Goal: Information Seeking & Learning: Stay updated

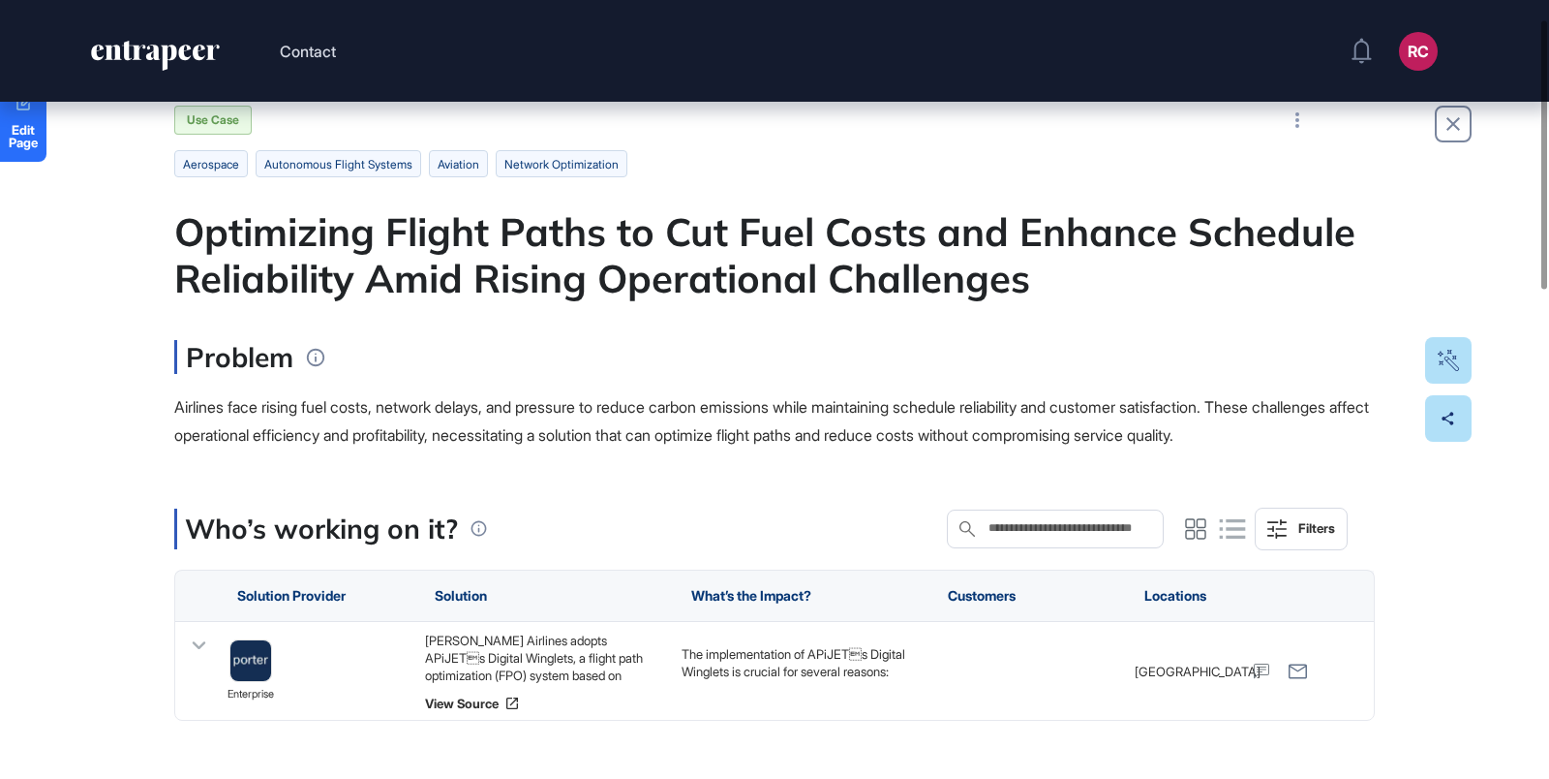
scroll to position [54, 0]
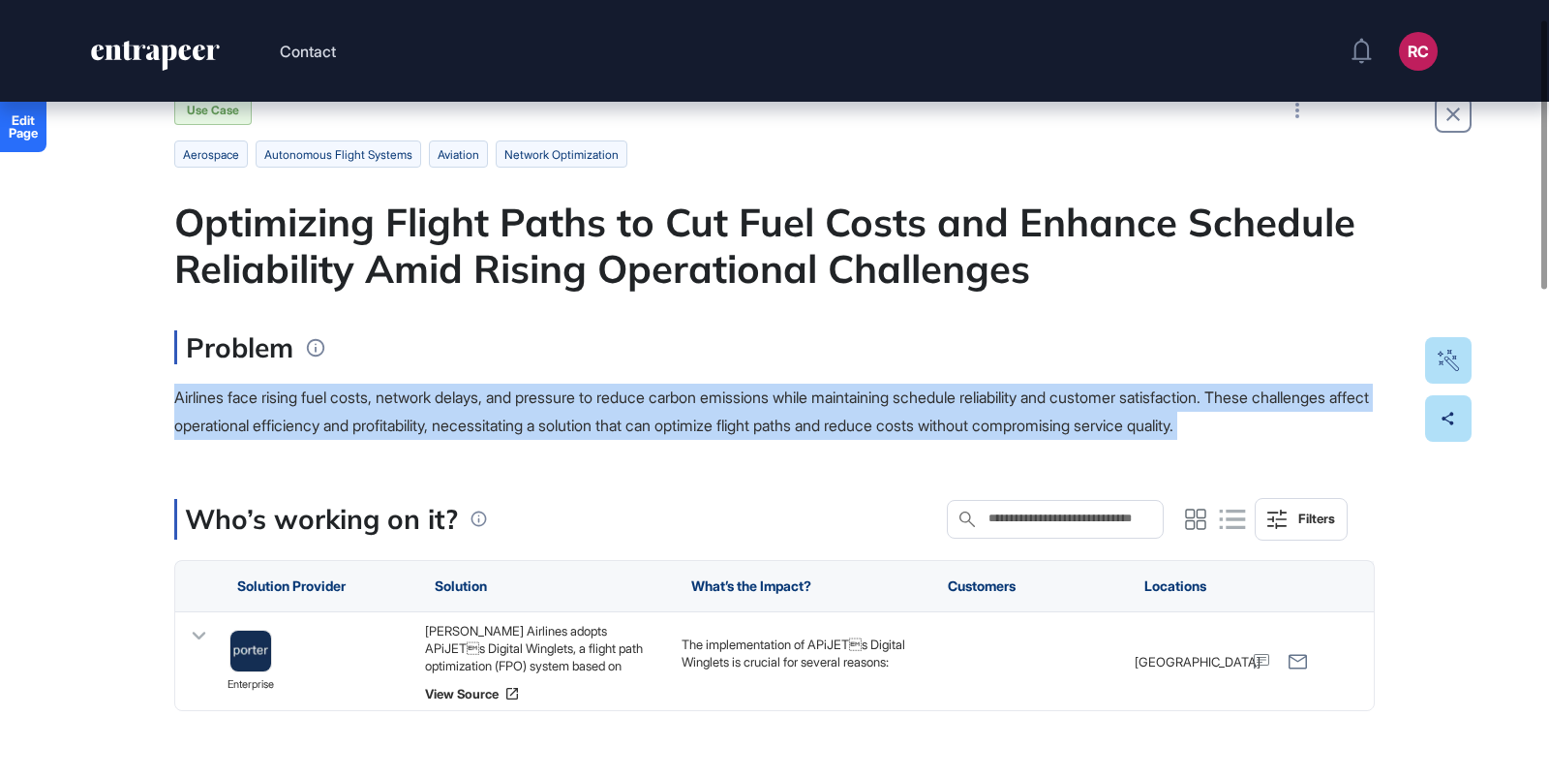
drag, startPoint x: 172, startPoint y: 387, endPoint x: 285, endPoint y: 482, distance: 147.1
copy main "Airlines face rising fuel costs, network delays, and pressure to reduce carbon …"
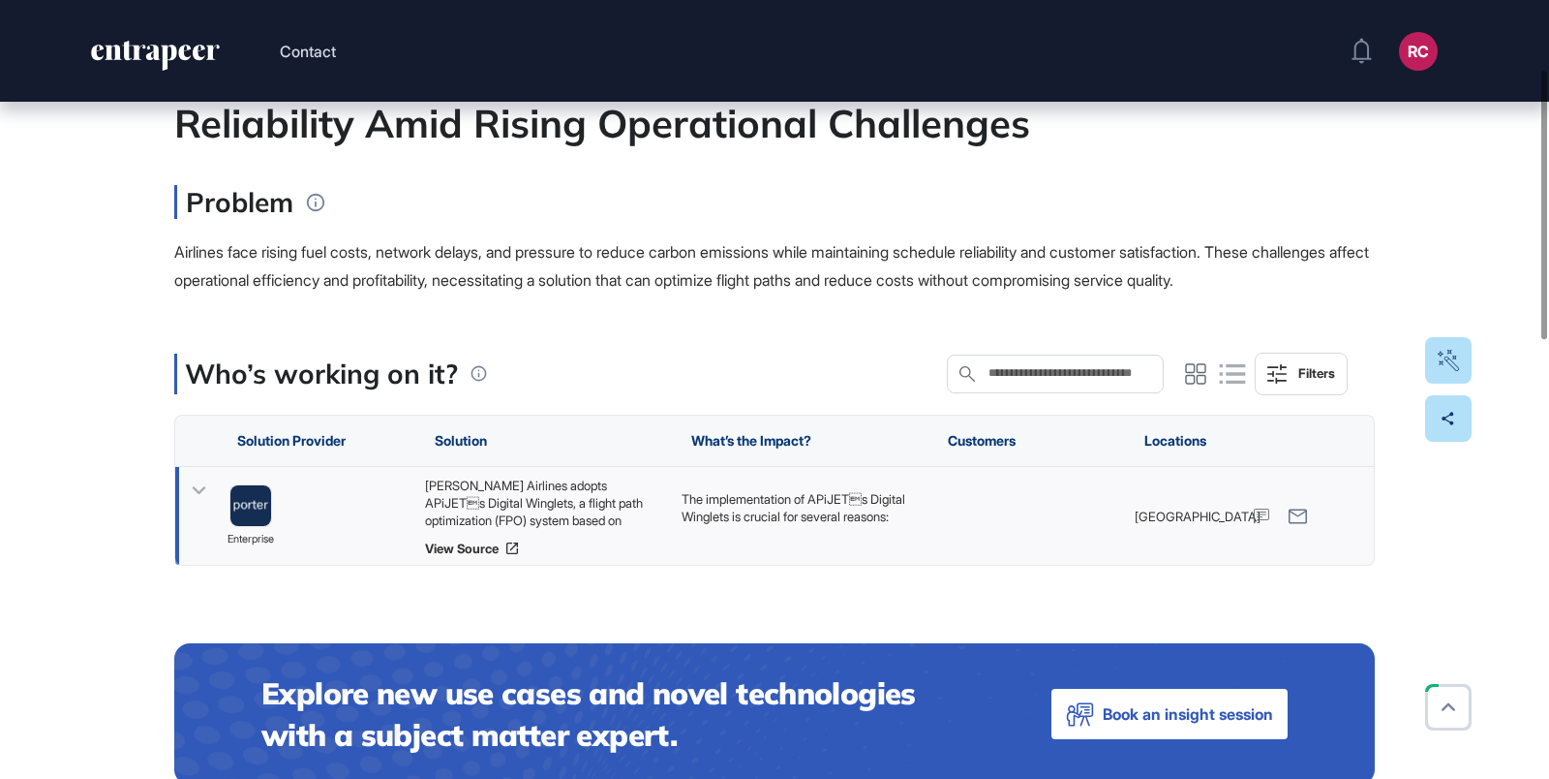
click at [511, 518] on div "Porter Airlines adopts APiJETs Digital Winglets, a flight path optimization (F…" at bounding box center [543, 502] width 237 height 52
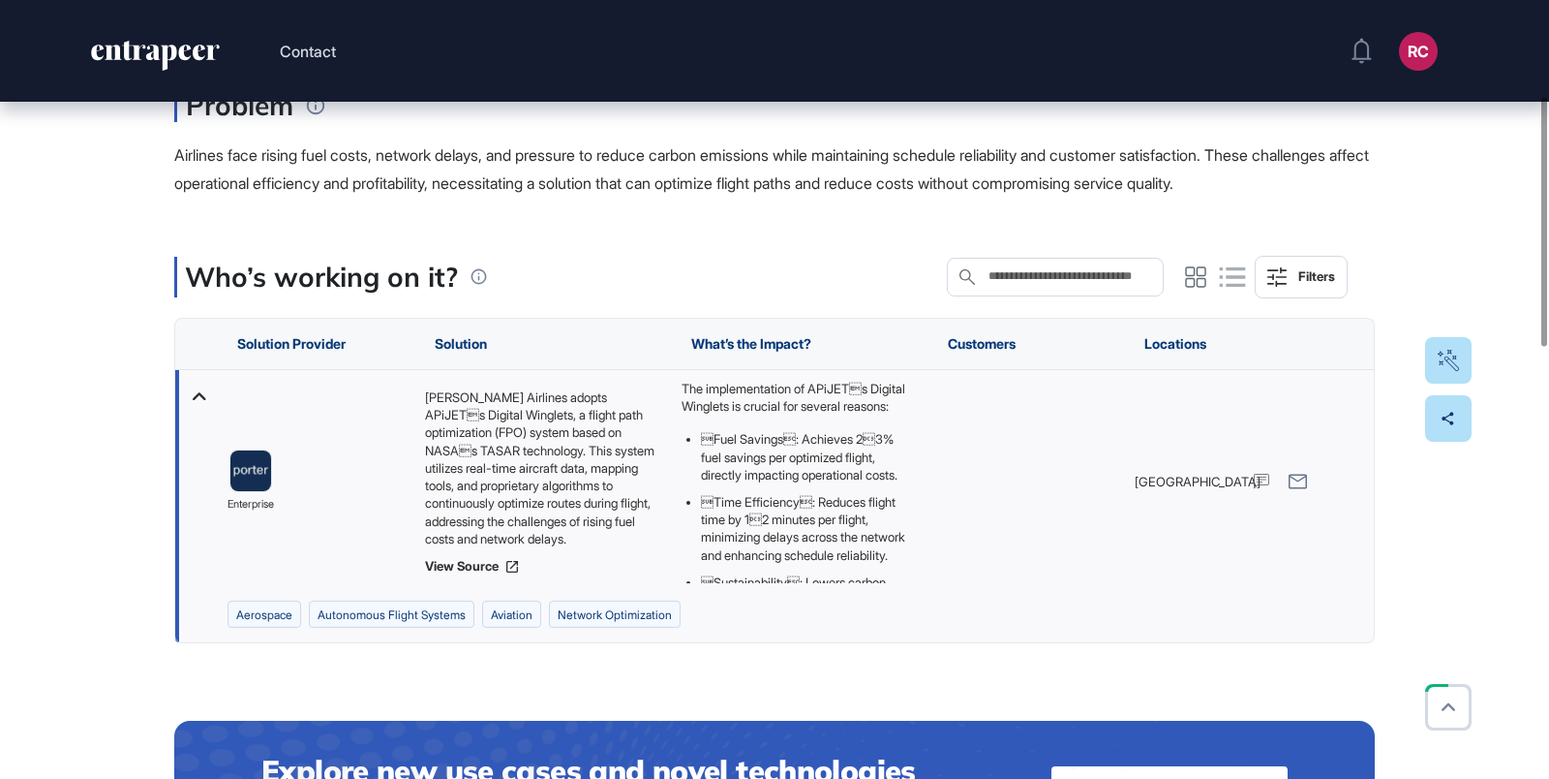
scroll to position [297, 0]
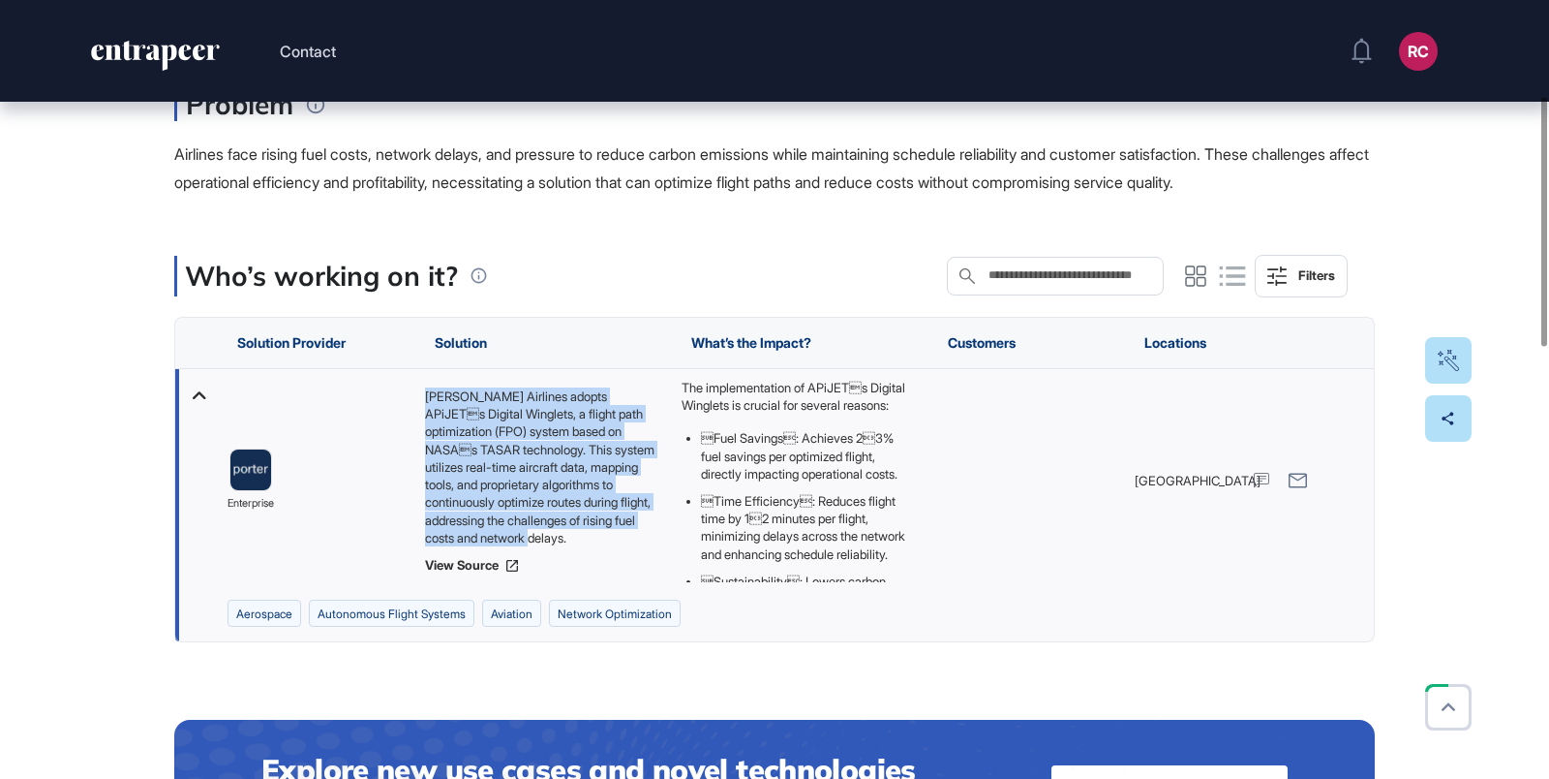
drag, startPoint x: 422, startPoint y: 416, endPoint x: 619, endPoint y: 575, distance: 252.7
click at [672, 575] on div "Porter Airlines adopts APiJETs Digital Winglets, a flight path optimization (F…" at bounding box center [800, 480] width 257 height 223
copy div "Porter Airlines adopts APiJETs Digital Winglets, a flight path optimization (F…"
click at [554, 195] on div "Airlines face rising fuel costs, network delays, and pressure to reduce carbon …" at bounding box center [774, 168] width 1201 height 56
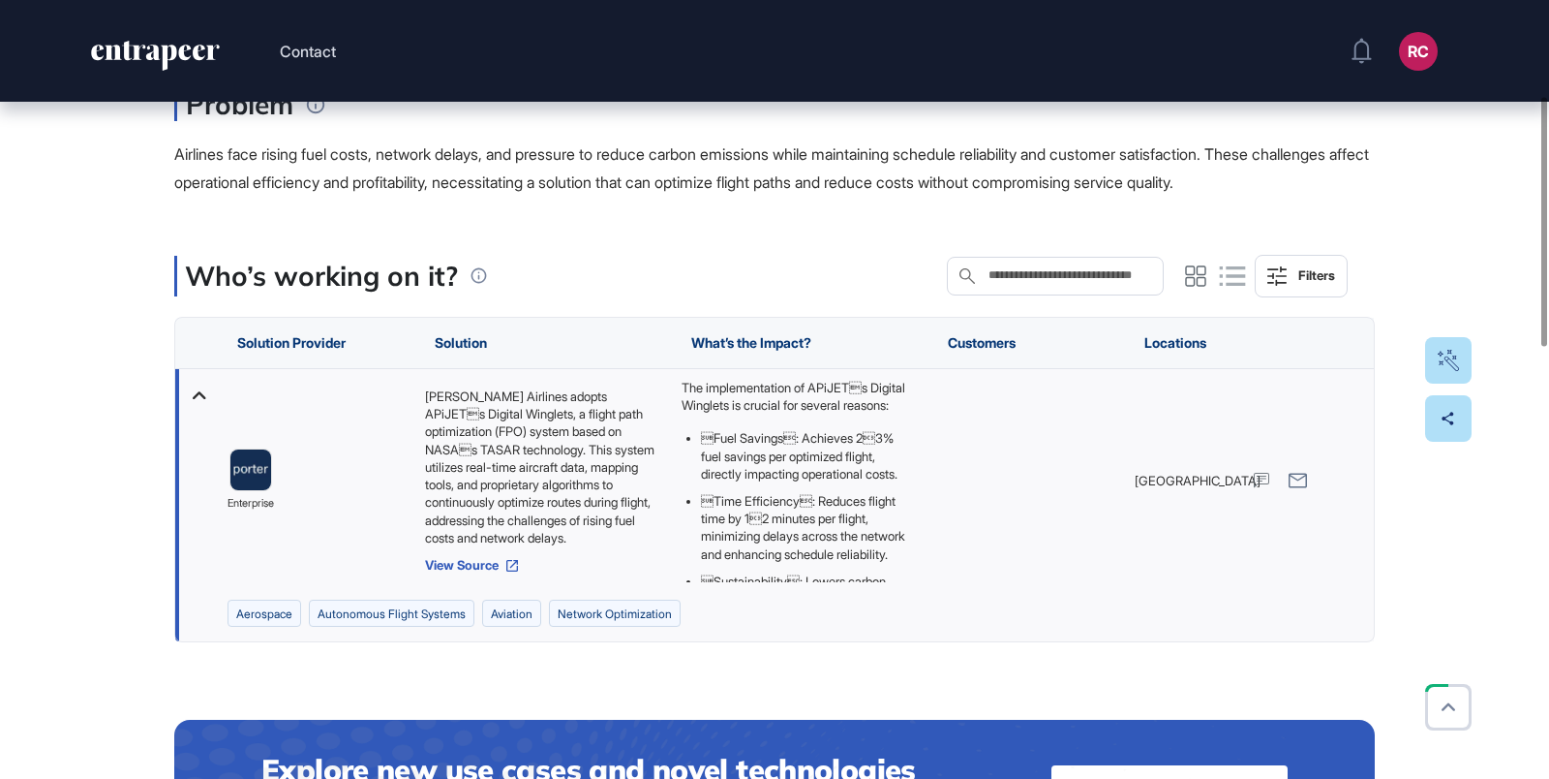
click at [480, 573] on link "View Source" at bounding box center [543, 565] width 237 height 15
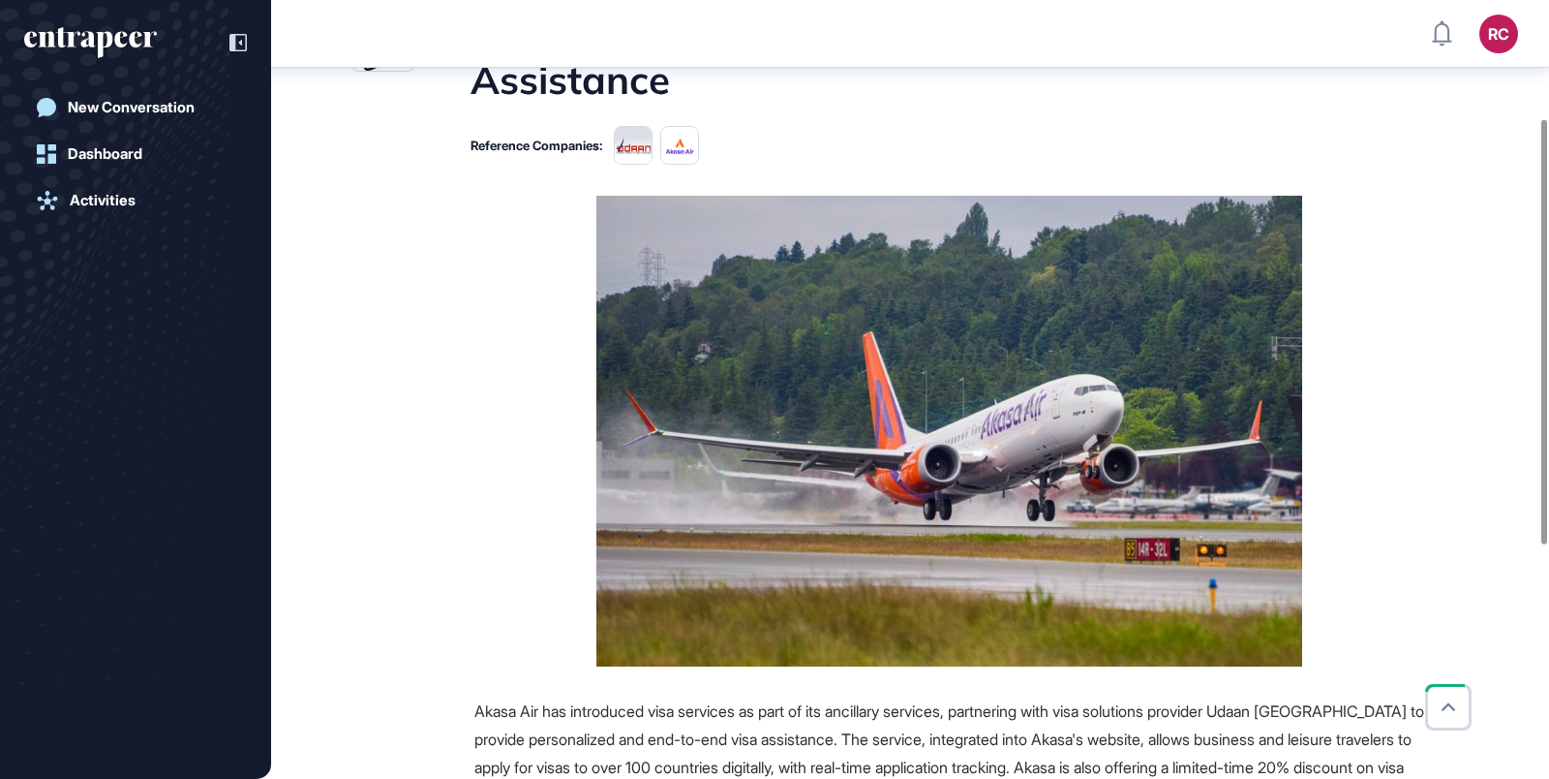
scroll to position [380, 0]
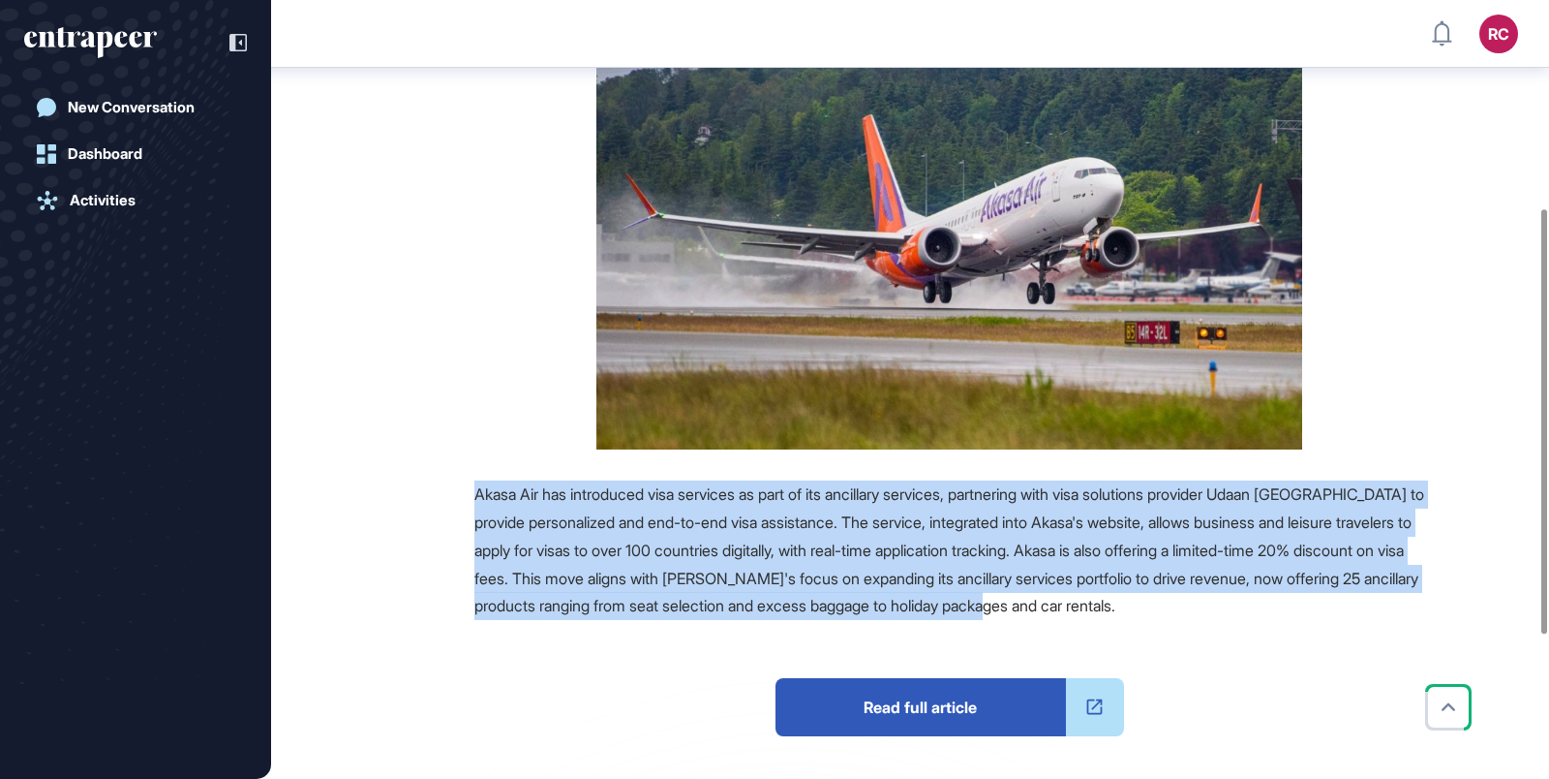
drag, startPoint x: 467, startPoint y: 490, endPoint x: 1406, endPoint y: 601, distance: 945.9
click at [1406, 608] on div "Source Reference Companies Akasa Air has introduced visa services as part of it…" at bounding box center [888, 483] width 1072 height 1009
copy span "Akasa Air has introduced visa services as part of its ancillary services, partn…"
click at [555, 267] on figure at bounding box center [950, 214] width 950 height 471
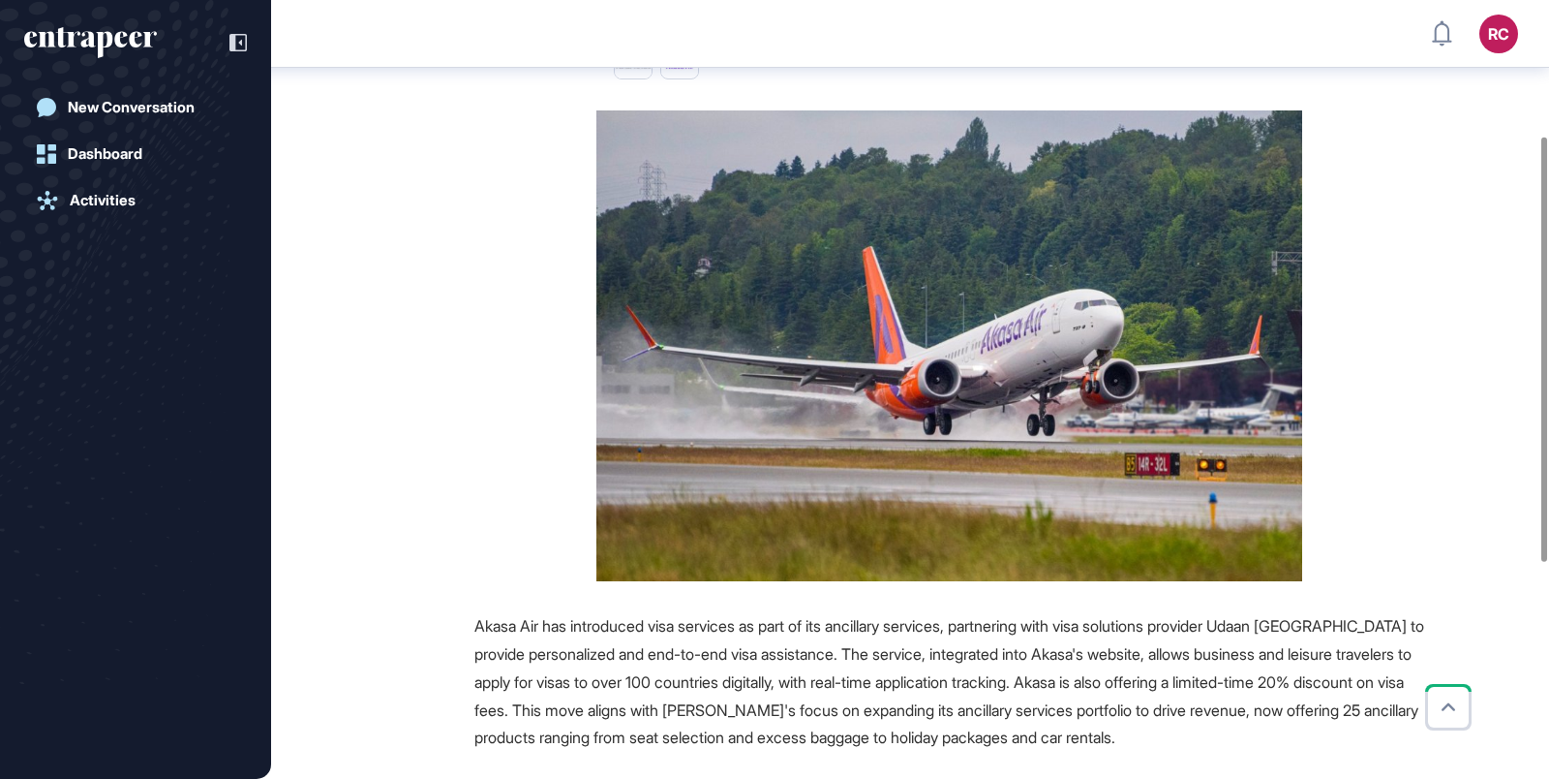
scroll to position [230, 0]
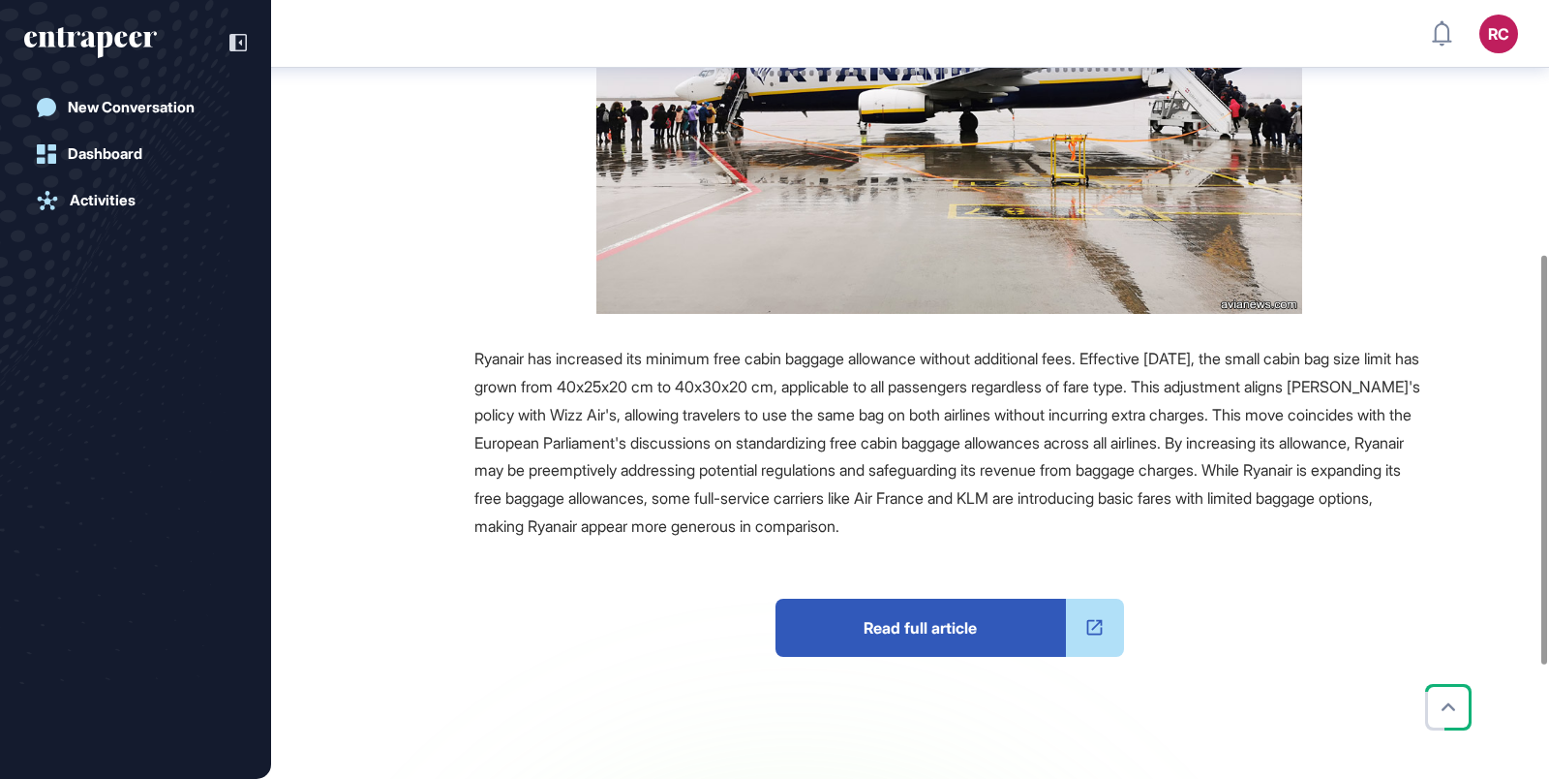
scroll to position [527, 0]
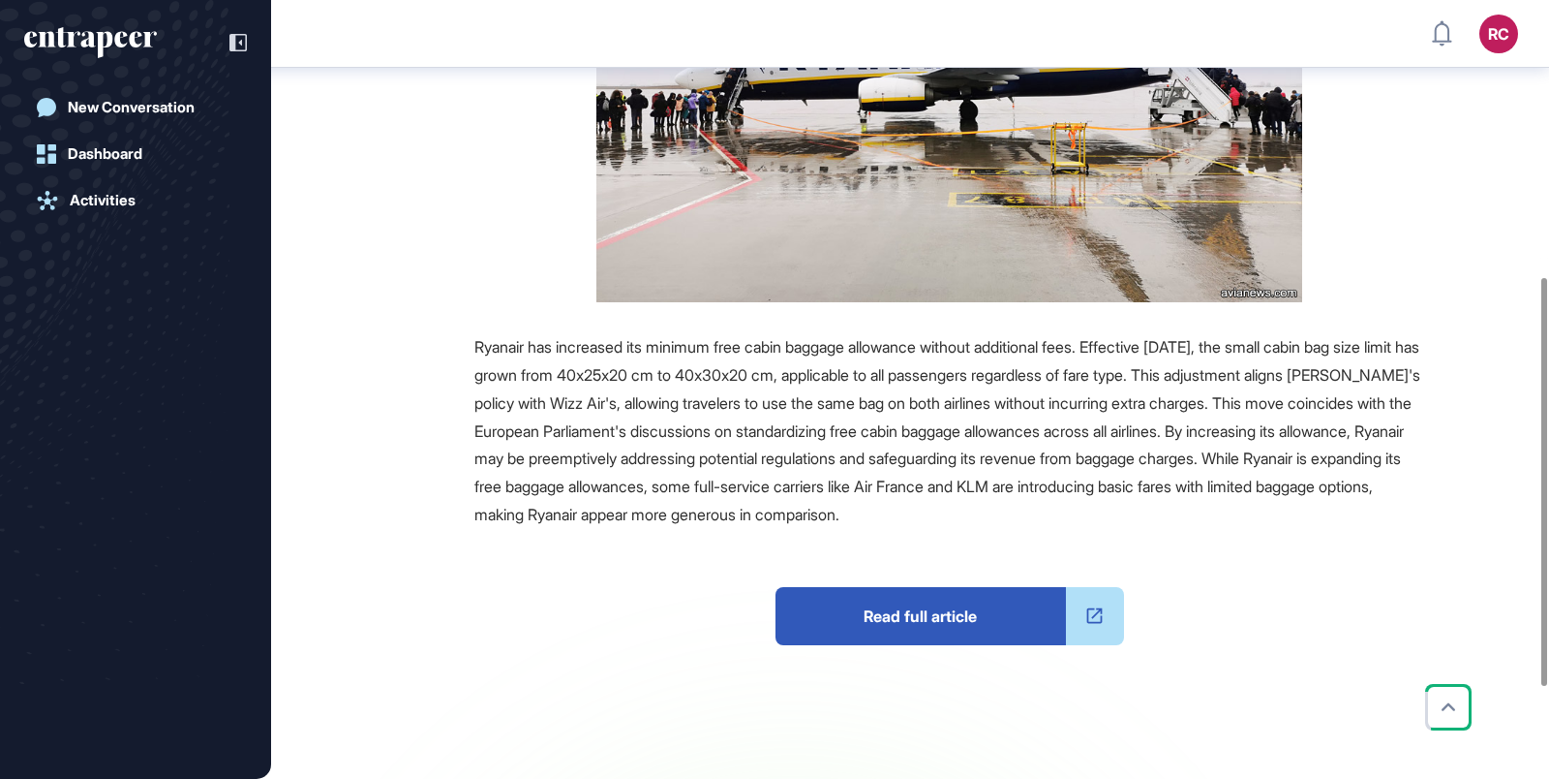
drag, startPoint x: 463, startPoint y: 344, endPoint x: 1345, endPoint y: 521, distance: 899.8
click at [1347, 524] on div "Source Reference Companies +1 Ryanair has increased its minimum free cabin bagg…" at bounding box center [888, 363] width 1072 height 1065
copy span "Ryanair has increased its minimum free cabin baggage allowance without addition…"
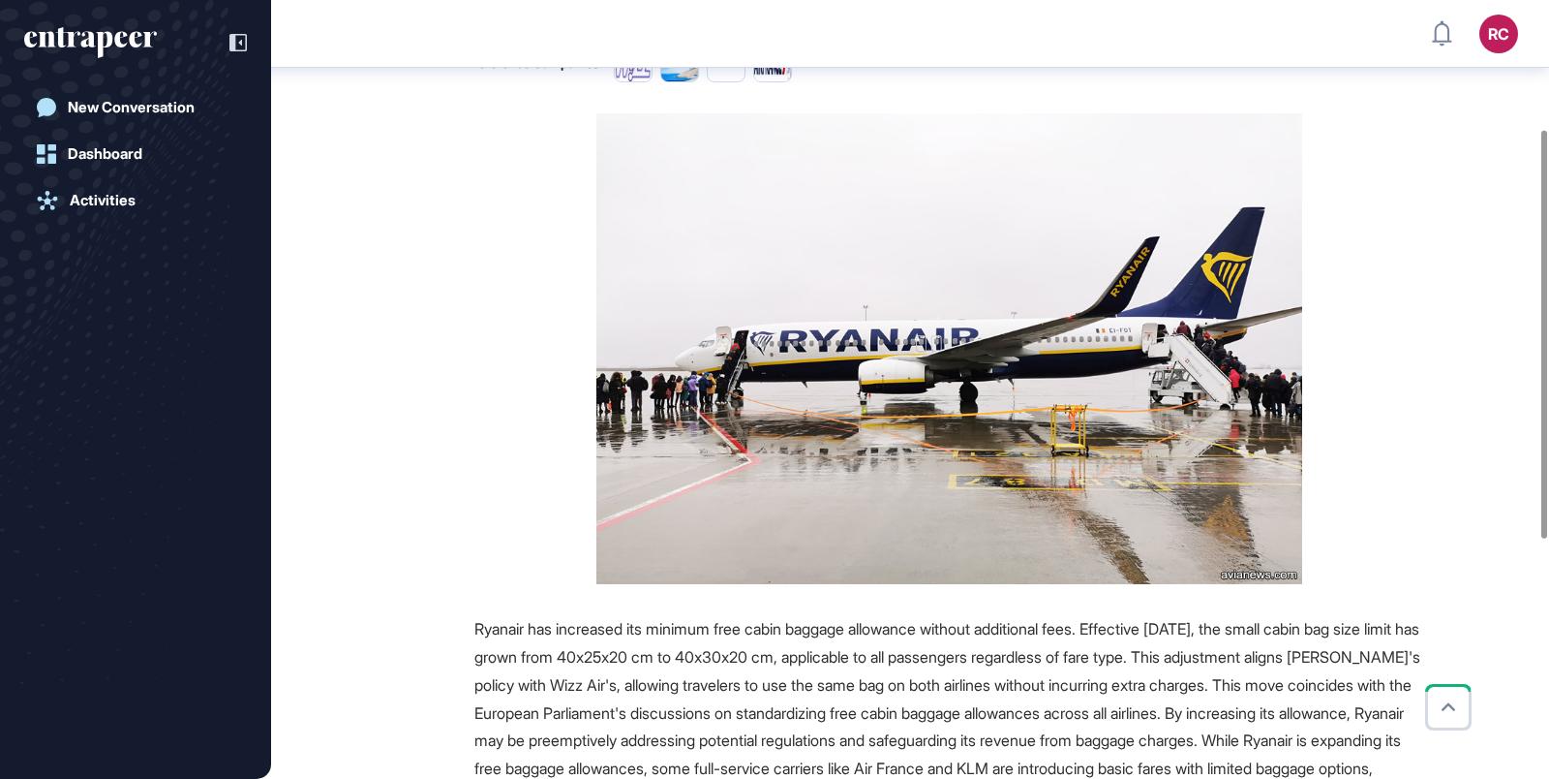
scroll to position [247, 0]
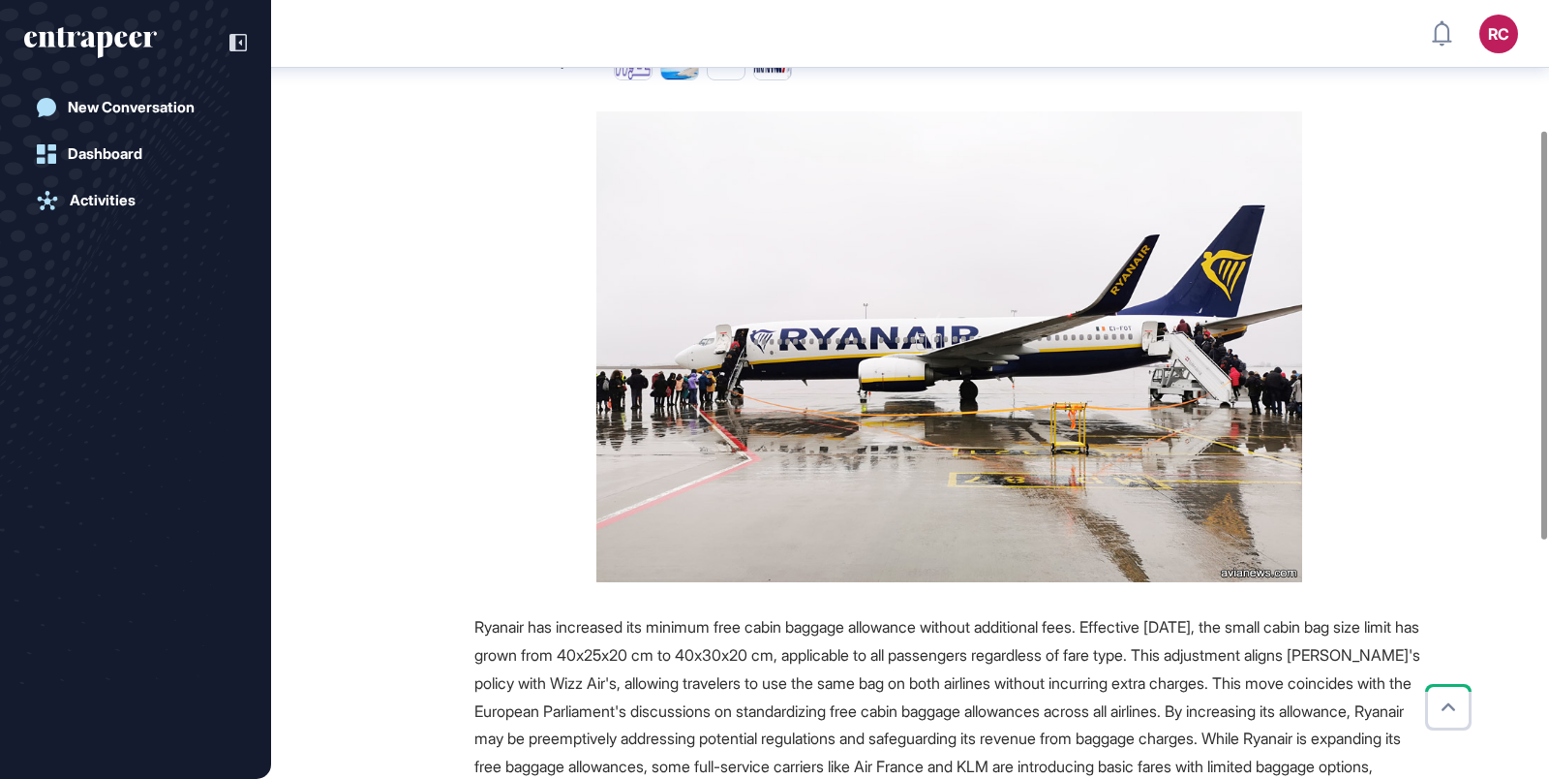
click at [427, 363] on div "Source Reference Companies +1 Ryanair has increased its minimum free cabin bagg…" at bounding box center [888, 643] width 1072 height 1065
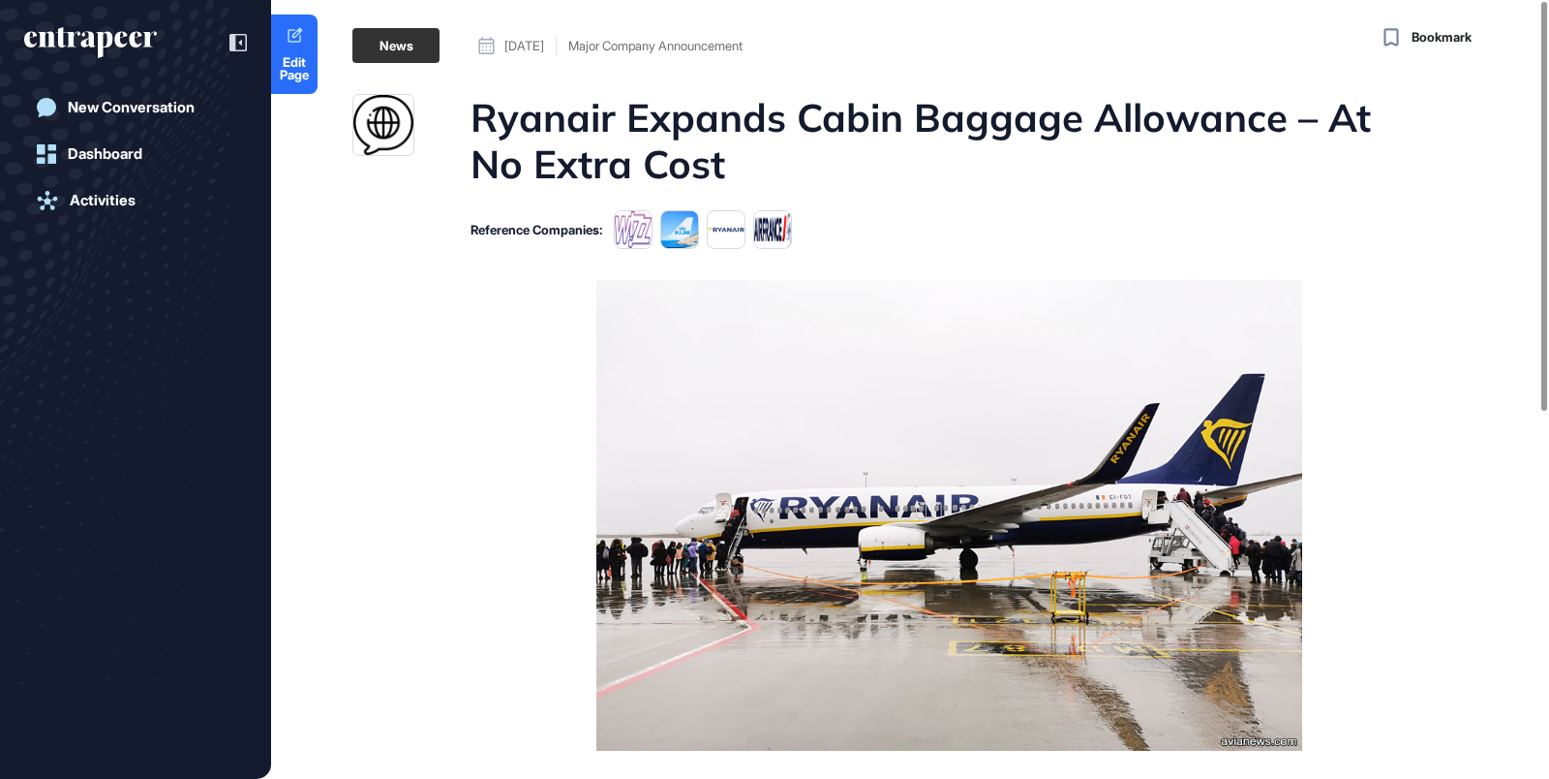
scroll to position [0, 0]
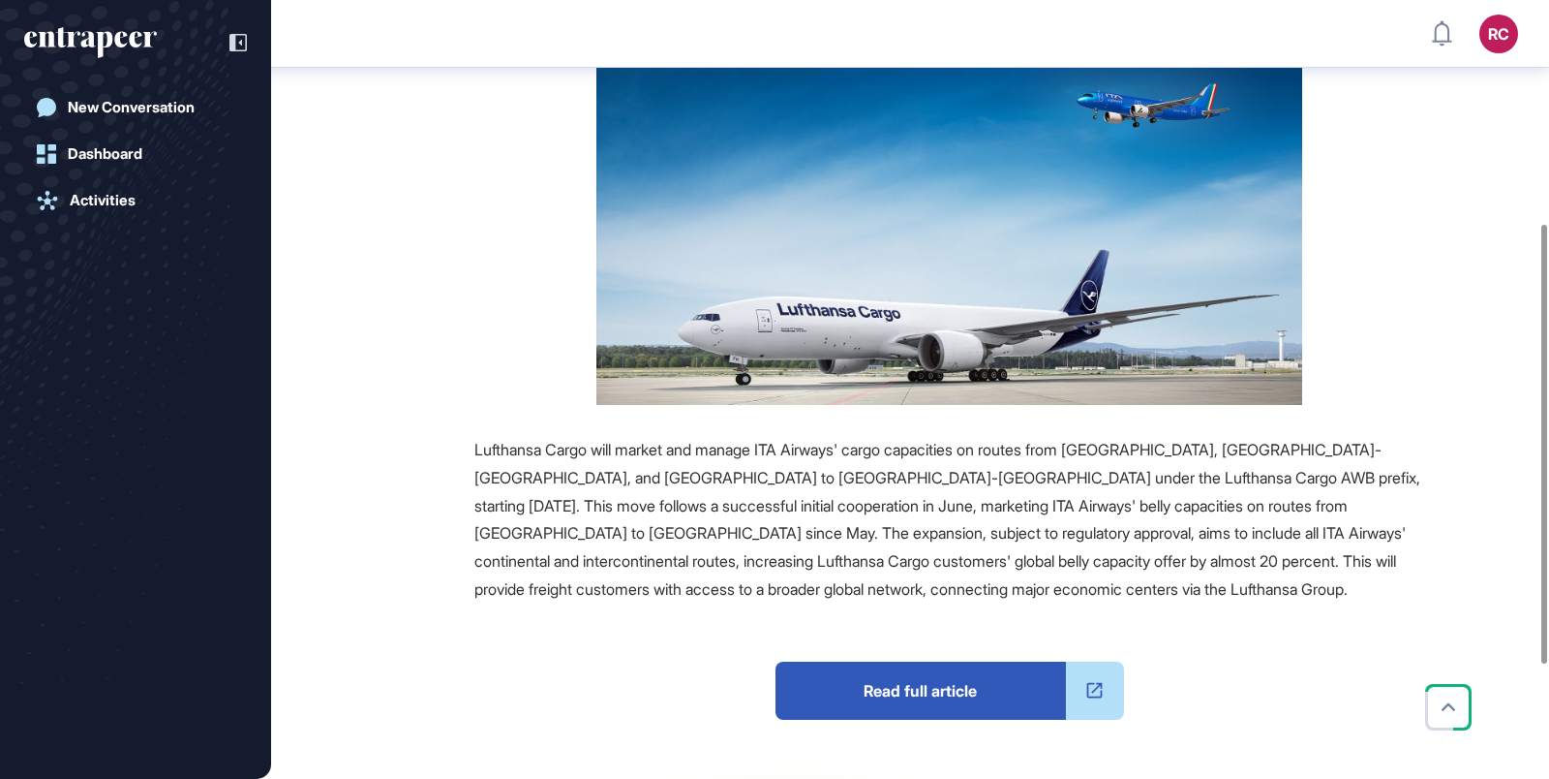
scroll to position [399, 0]
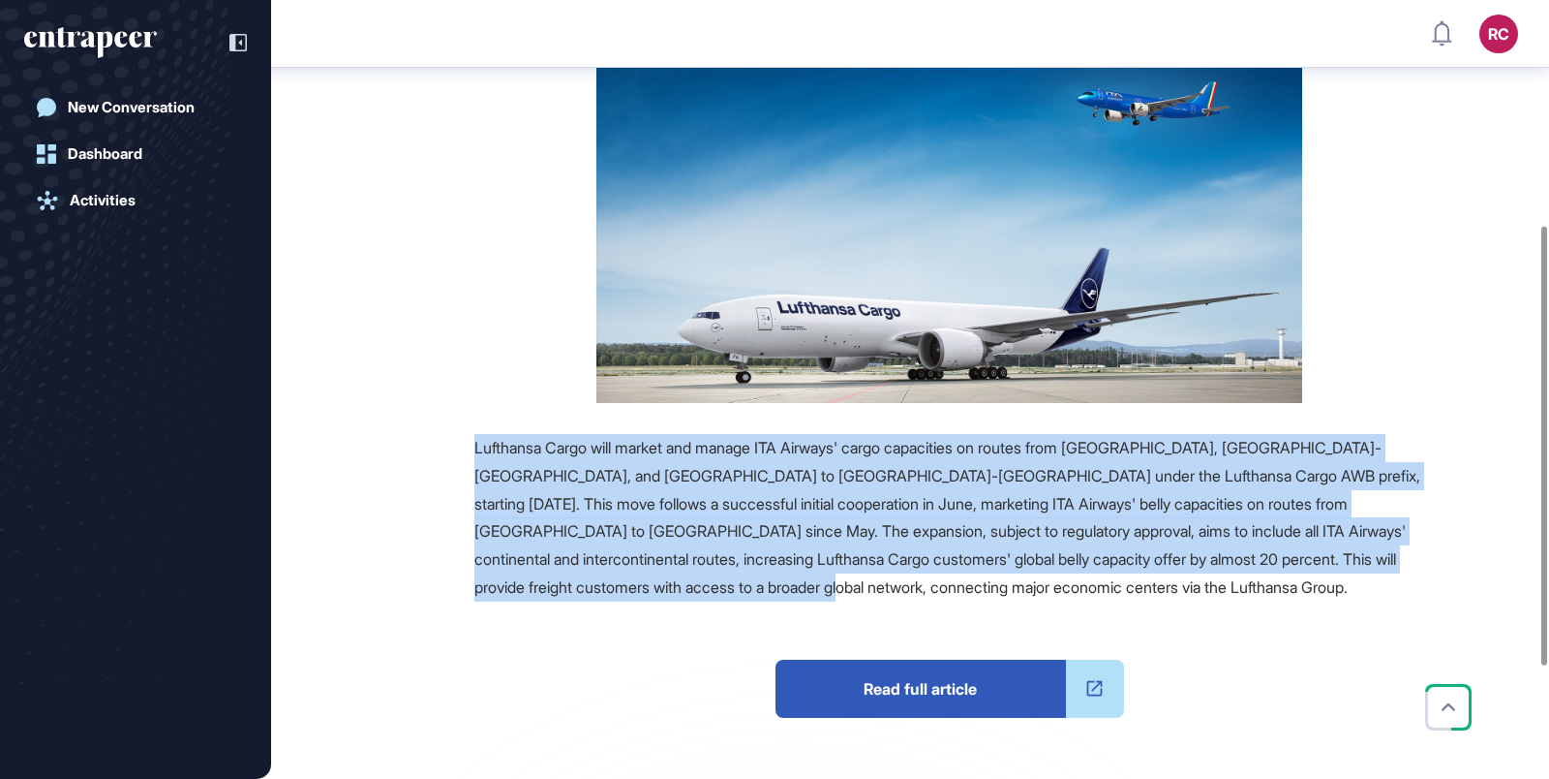
drag, startPoint x: 456, startPoint y: 402, endPoint x: 1016, endPoint y: 546, distance: 578.0
click at [1022, 550] on div "Source Reference Companies Lufthansa Cargo will market and manage ITA Airways' …" at bounding box center [888, 488] width 1072 height 964
copy span "Lufthansa Cargo will market and manage ITA Airways' cargo capacities on routes …"
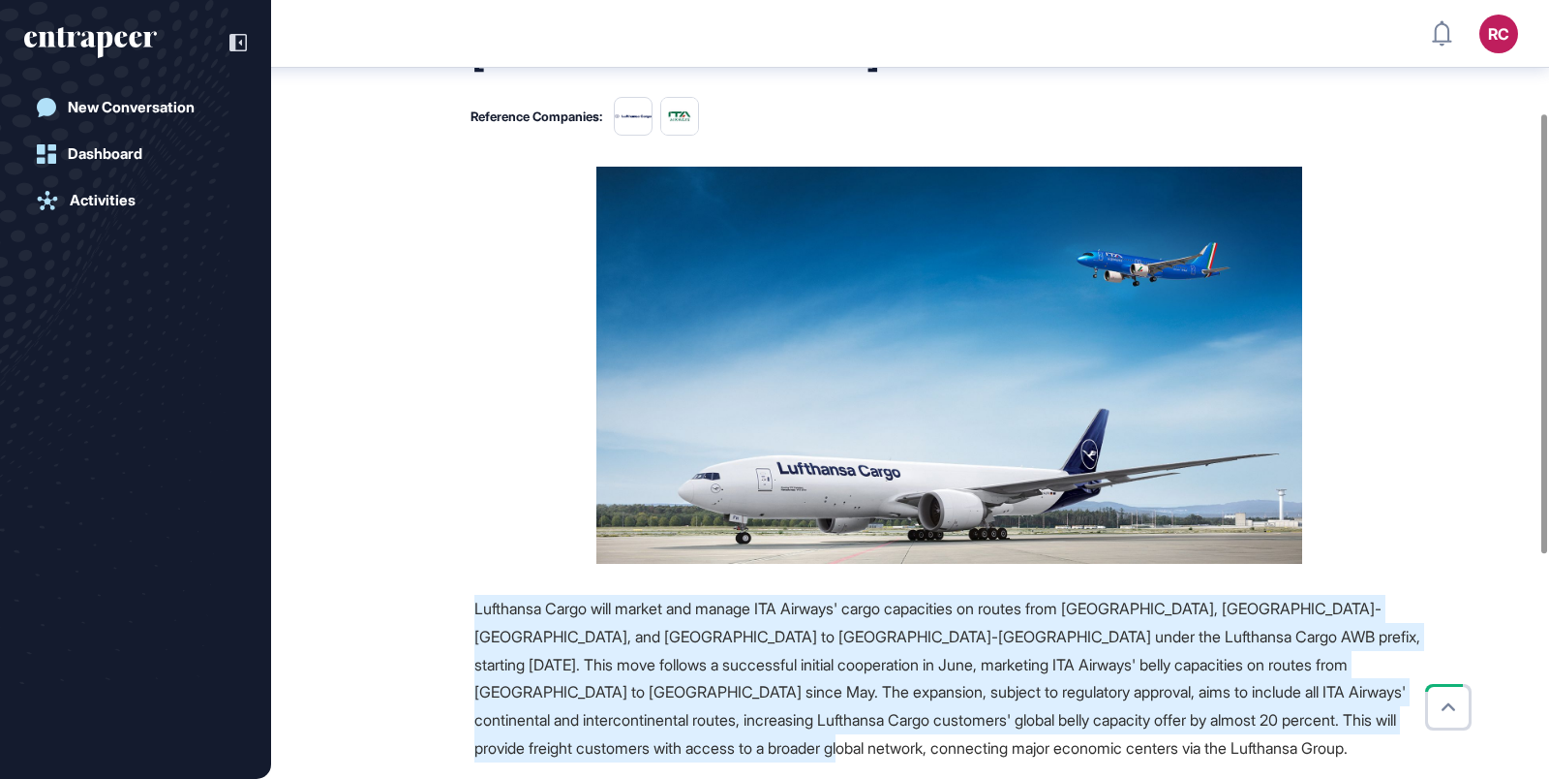
scroll to position [198, 0]
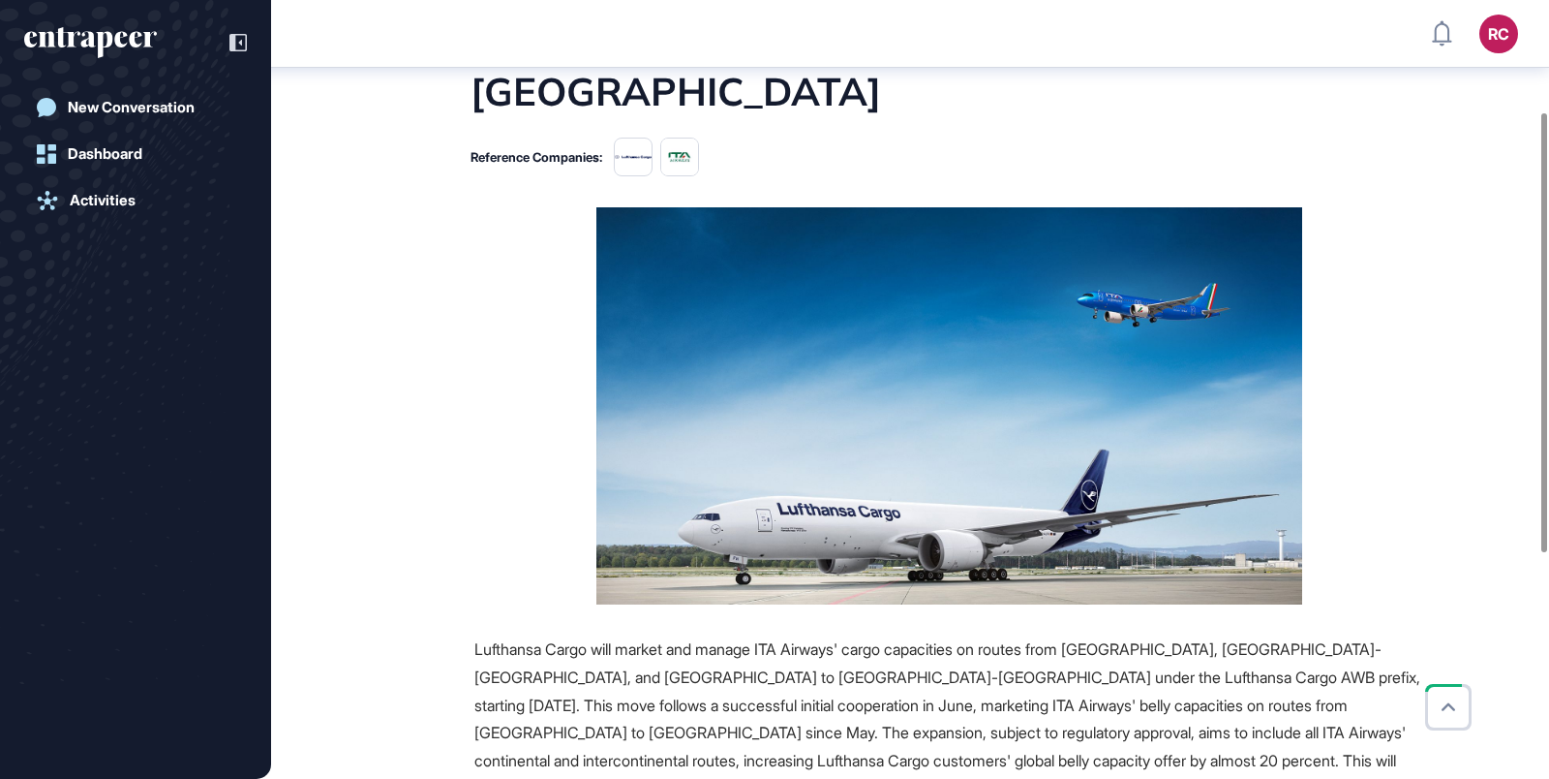
click at [521, 319] on figure at bounding box center [950, 405] width 950 height 397
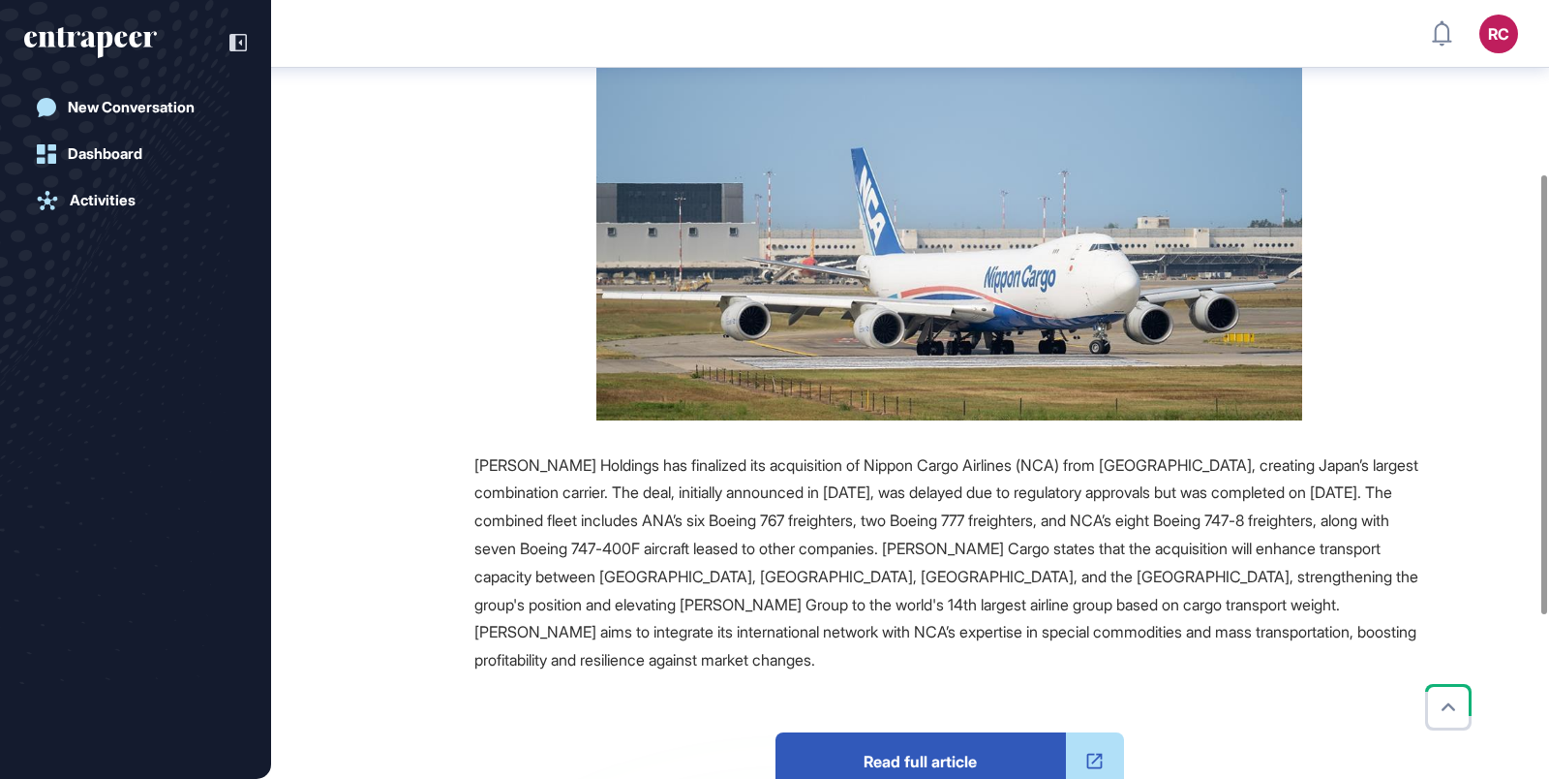
scroll to position [308, 0]
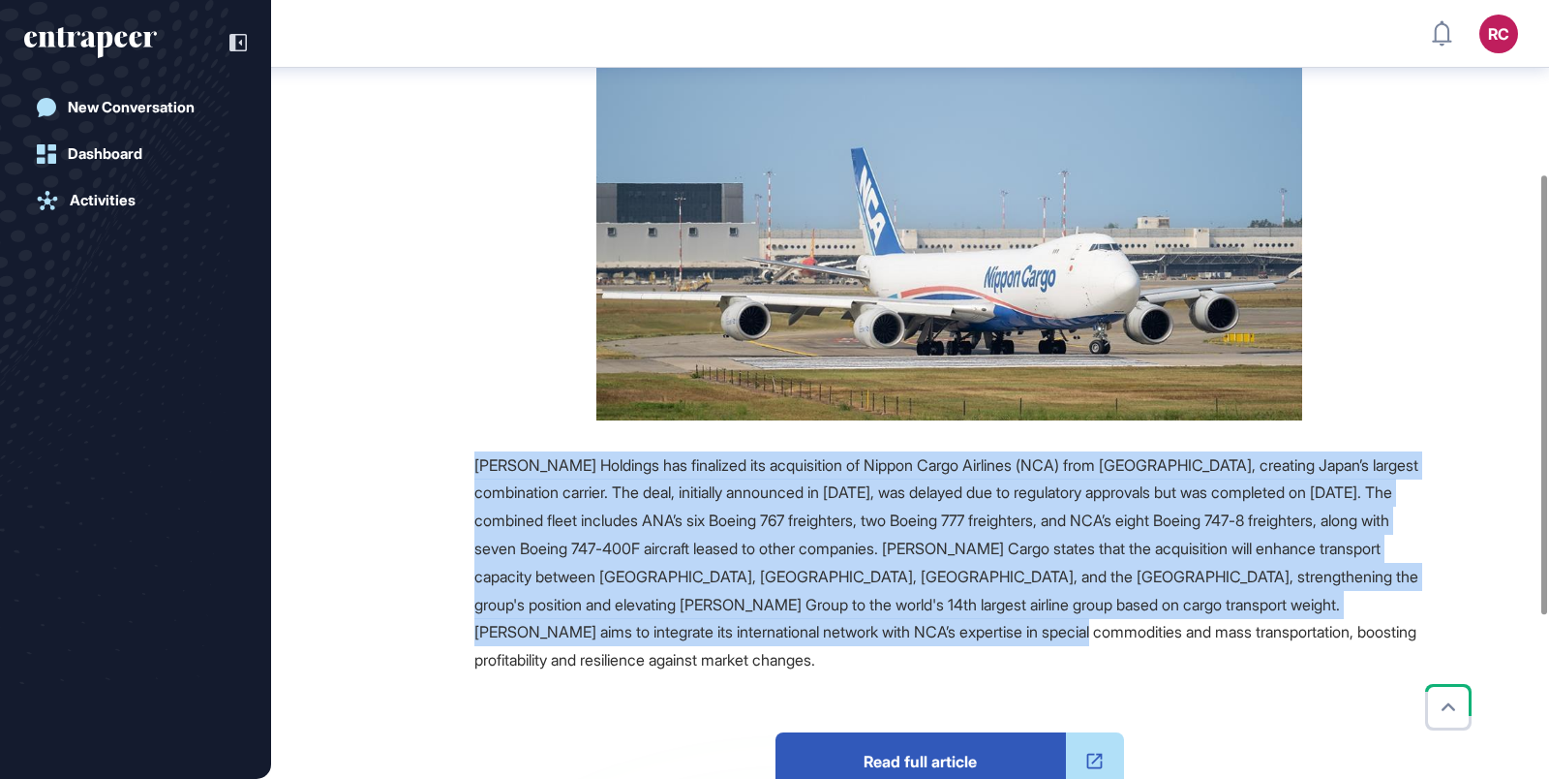
drag, startPoint x: 469, startPoint y: 455, endPoint x: 1409, endPoint y: 645, distance: 959.3
click at [1409, 645] on div "Source Reference Companies +2 [PERSON_NAME] Holdings has finalized its acquisit…" at bounding box center [888, 546] width 1072 height 992
copy span "[PERSON_NAME] Holdings has finalized its acquisition of Nippon Cargo Airlines (…"
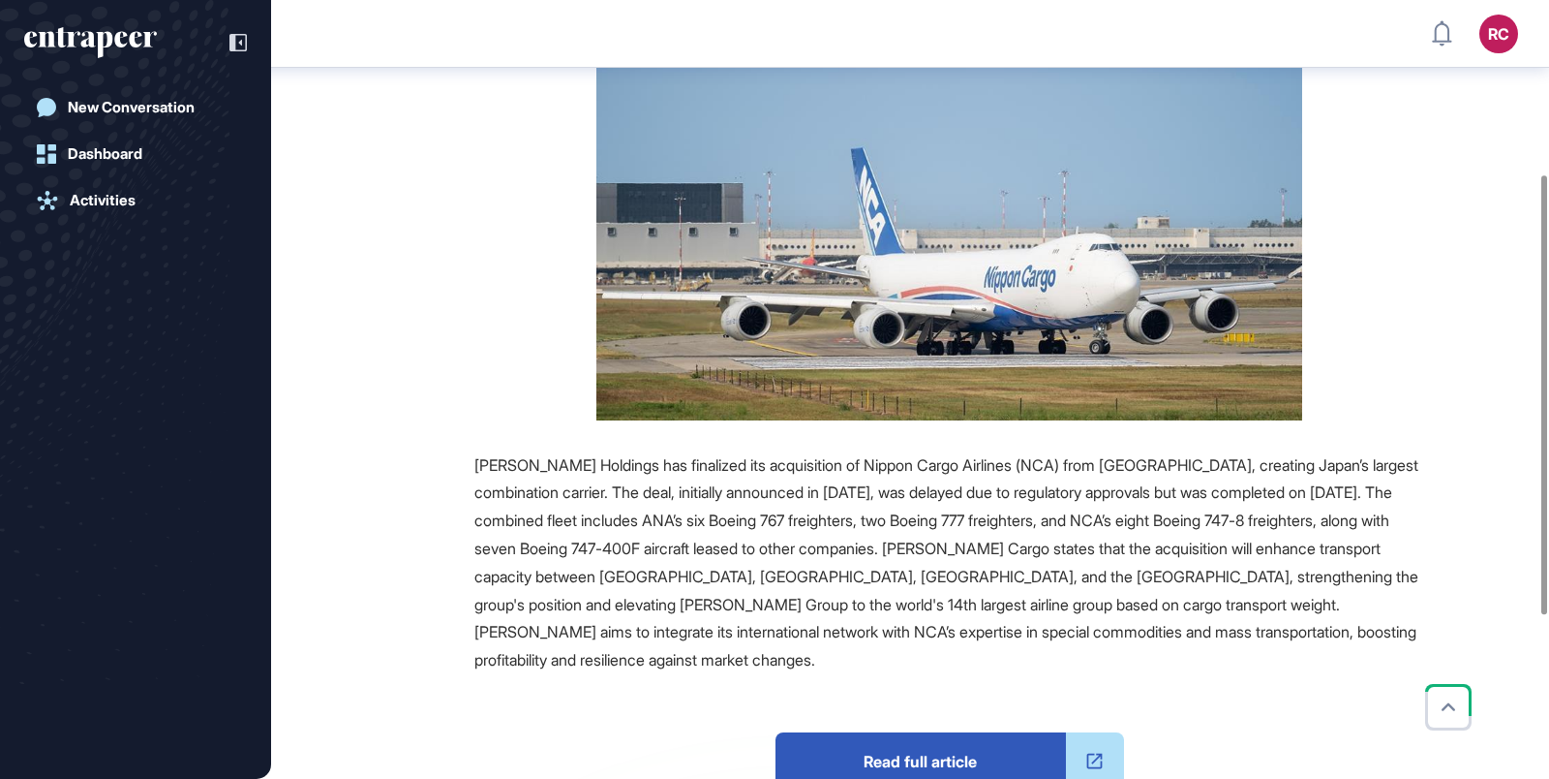
click at [444, 264] on div "Source Reference Companies +2 [PERSON_NAME] Holdings has finalized its acquisit…" at bounding box center [888, 546] width 1072 height 992
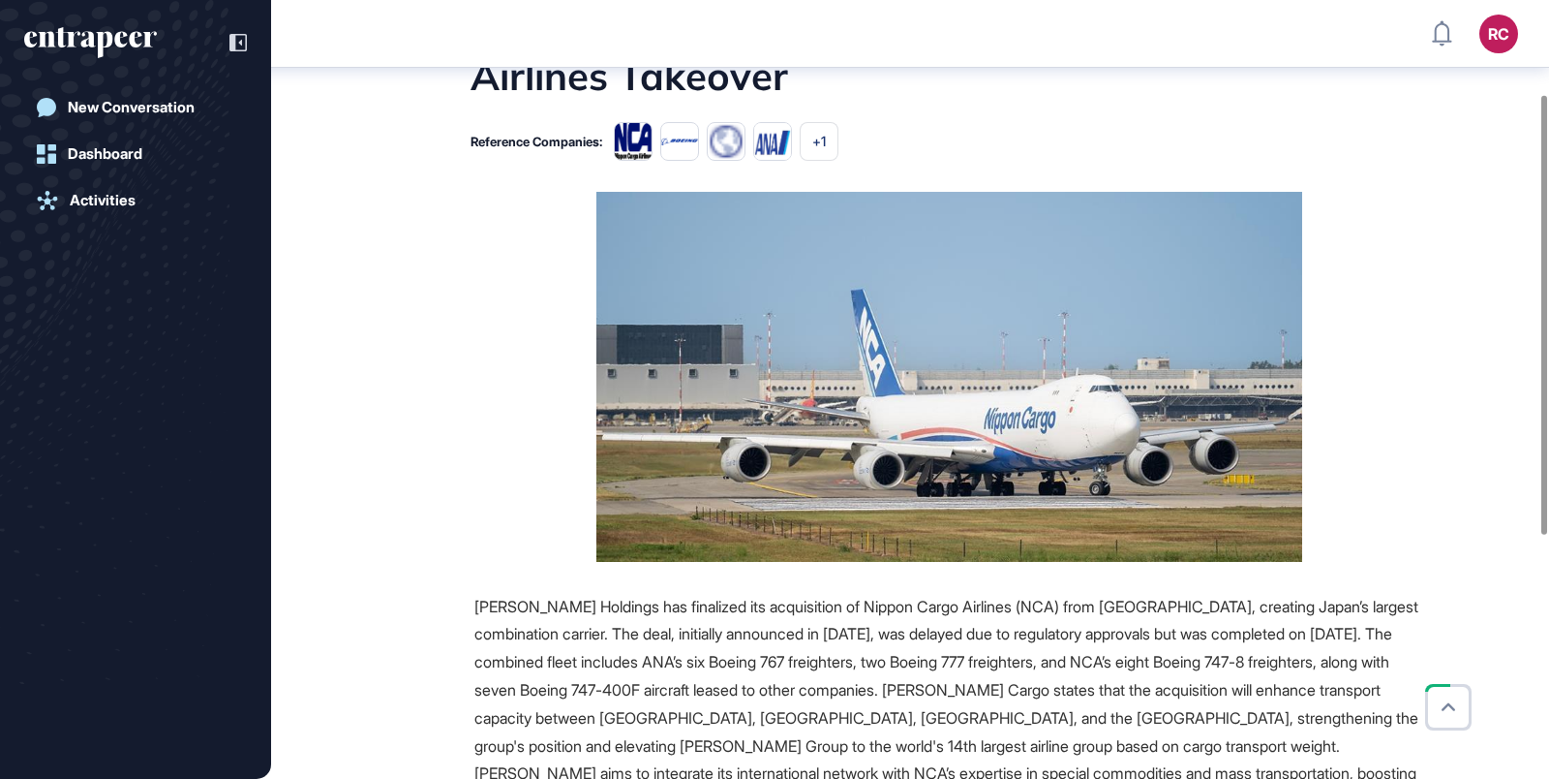
scroll to position [168, 0]
click at [405, 300] on div "Source Reference Companies +2 [PERSON_NAME] Holdings has finalized its acquisit…" at bounding box center [888, 687] width 1072 height 992
